Goal: Task Accomplishment & Management: Manage account settings

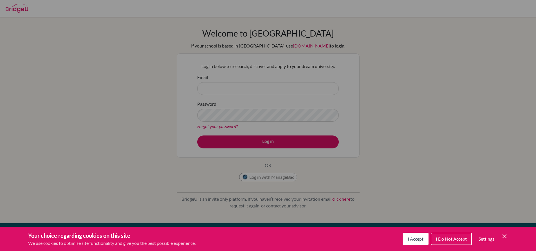
click at [214, 89] on div "Cookie Preferences" at bounding box center [268, 125] width 536 height 251
click at [441, 241] on span "I Do Not Accept" at bounding box center [451, 238] width 31 height 5
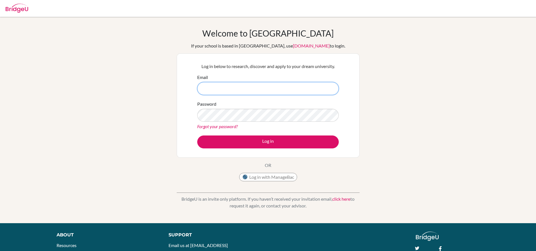
click at [232, 89] on input "Email" at bounding box center [268, 88] width 142 height 13
type input "[PERSON_NAME][EMAIL_ADDRESS][PERSON_NAME][DOMAIN_NAME]"
click at [197, 136] on button "Log in" at bounding box center [268, 142] width 142 height 13
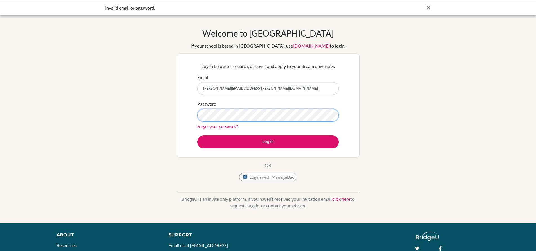
click at [197, 136] on button "Log in" at bounding box center [268, 142] width 142 height 13
